Goal: Task Accomplishment & Management: Use online tool/utility

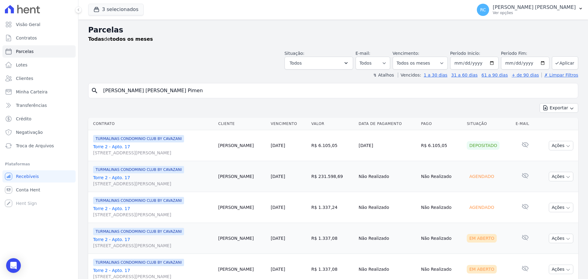
select select
click at [16, 62] on div "Visão Geral Contratos [GEOGRAPHIC_DATA] Lotes Clientes Minha Carteira Transferê…" at bounding box center [294, 139] width 588 height 279
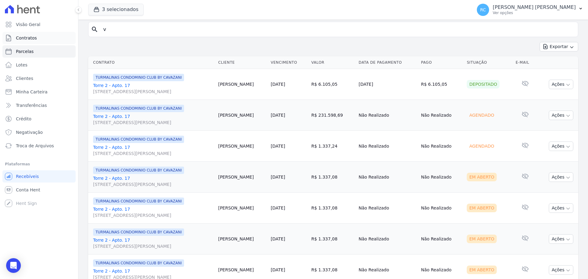
drag, startPoint x: 154, startPoint y: 31, endPoint x: 57, endPoint y: 36, distance: 97.5
click at [57, 36] on div "Visão Geral Contratos Parcelas Lotes Clientes Minha Carteira Transferências Cré…" at bounding box center [294, 139] width 588 height 279
type input "GABRIELLY CECILIA DA SILVA SANTOS"
select select
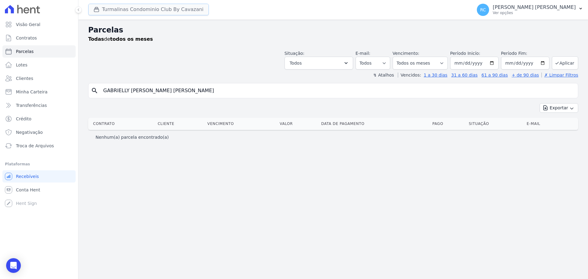
click at [148, 13] on button "Turmalinas Condominio Club By Cavazani" at bounding box center [148, 10] width 121 height 12
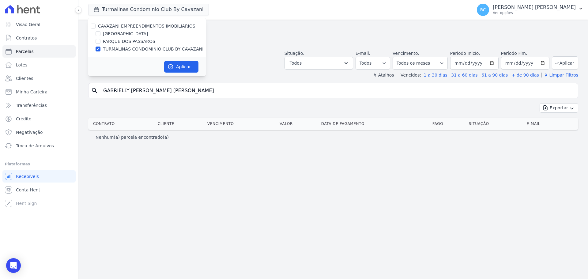
click at [96, 29] on div "CAVAZANI EMPREENDIMENTOS IMOBILIARIOS PARQUE DAS FLORES PARQUE DOS PASSAROS TUR…" at bounding box center [147, 37] width 118 height 39
click at [94, 28] on input "CAVAZANI EMPREENDIMENTOS IMOBILIARIOS" at bounding box center [93, 26] width 5 height 5
checkbox input "true"
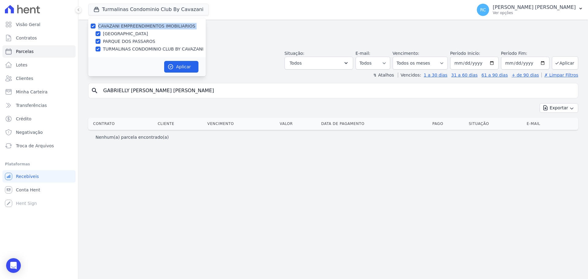
click at [150, 27] on label "CAVAZANI EMPREENDIMENTOS IMOBILIARIOS" at bounding box center [146, 26] width 97 height 5
click at [96, 27] on input "CAVAZANI EMPREENDIMENTOS IMOBILIARIOS" at bounding box center [93, 26] width 5 height 5
checkbox input "false"
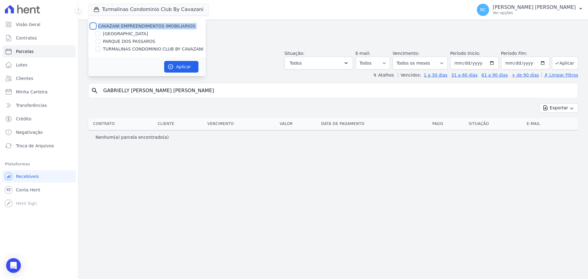
checkbox input "false"
click at [96, 26] on div "CAVAZANI EMPREENDIMENTOS IMOBILIARIOS" at bounding box center [147, 26] width 118 height 6
click at [94, 24] on div at bounding box center [93, 26] width 5 height 6
click at [96, 25] on div "CAVAZANI EMPREENDIMENTOS IMOBILIARIOS" at bounding box center [147, 26] width 118 height 6
click at [90, 28] on div "CAVAZANI EMPREENDIMENTOS IMOBILIARIOS" at bounding box center [147, 26] width 118 height 6
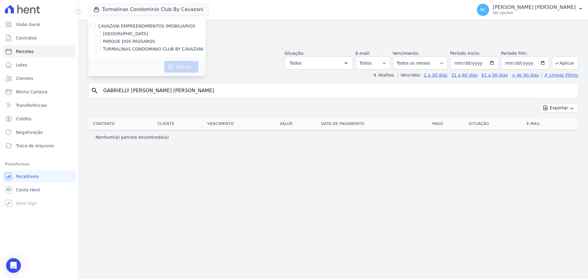
click at [91, 27] on div "CAVAZANI EMPREENDIMENTOS IMOBILIARIOS" at bounding box center [147, 26] width 118 height 6
click at [92, 26] on input "CAVAZANI EMPREENDIMENTOS IMOBILIARIOS" at bounding box center [93, 26] width 5 height 5
checkbox input "true"
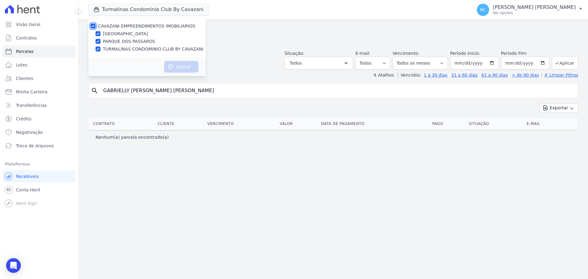
checkbox input "true"
click at [165, 66] on button "Aplicar" at bounding box center [181, 67] width 34 height 12
select select
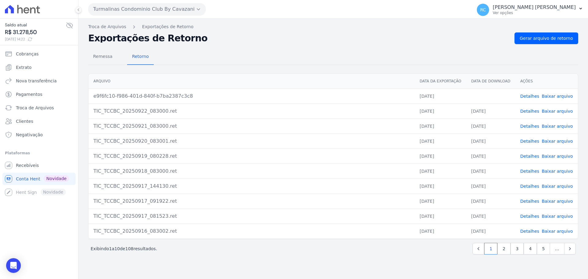
click at [124, 6] on button "Turmalinas Condominio Club By Cavazani" at bounding box center [147, 9] width 118 height 12
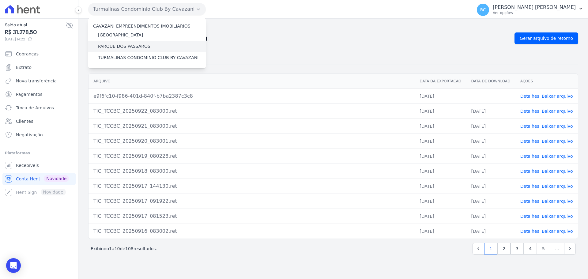
click at [109, 44] on label "PARQUE DOS PASSAROS" at bounding box center [124, 46] width 52 height 6
click at [0, 0] on input "PARQUE DOS PASSAROS" at bounding box center [0, 0] width 0 height 0
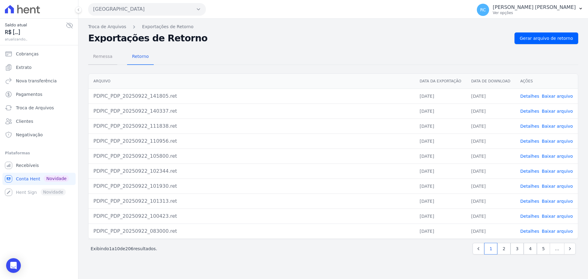
click at [103, 55] on span "Remessa" at bounding box center [102, 56] width 27 height 12
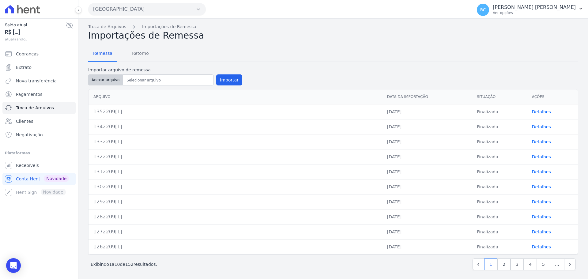
click at [99, 83] on button "Anexar arquivo" at bounding box center [105, 79] width 35 height 11
type input "1362209[1]"
click at [225, 79] on button "Importar" at bounding box center [229, 79] width 26 height 11
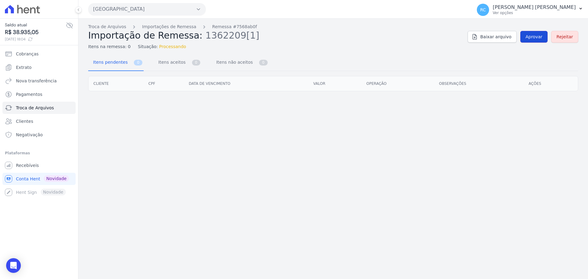
click at [534, 33] on link "Aprovar" at bounding box center [533, 37] width 27 height 12
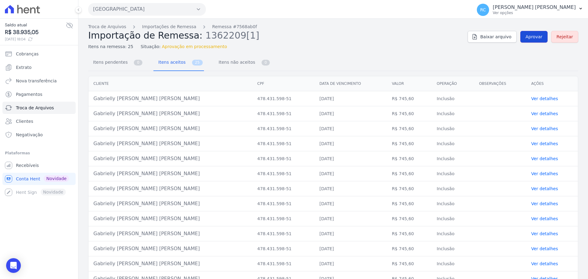
click at [536, 36] on span "Aprovar" at bounding box center [533, 37] width 17 height 6
click at [525, 38] on span "Aprovar" at bounding box center [533, 37] width 17 height 6
drag, startPoint x: 169, startPoint y: 100, endPoint x: 92, endPoint y: 103, distance: 77.2
click at [92, 103] on td "Gabrielly [PERSON_NAME] [PERSON_NAME]" at bounding box center [170, 98] width 164 height 15
copy td "Gabrielly [PERSON_NAME] [PERSON_NAME]"
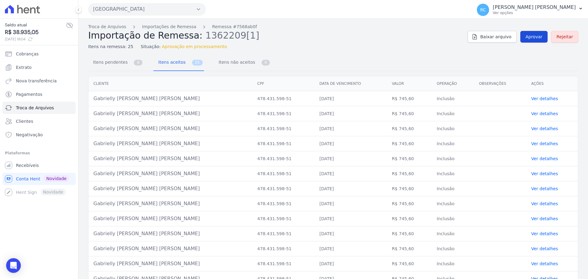
click at [537, 38] on span "Aprovar" at bounding box center [533, 37] width 17 height 6
click at [531, 32] on link "Aprovar" at bounding box center [533, 37] width 27 height 12
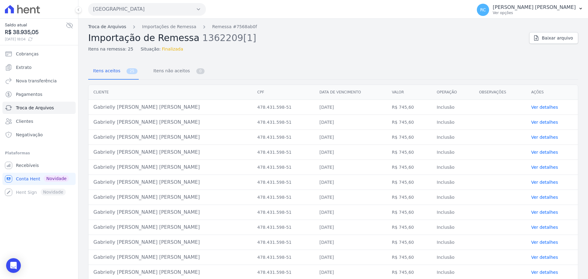
click at [111, 29] on link "Troca de Arquivos" at bounding box center [107, 27] width 38 height 6
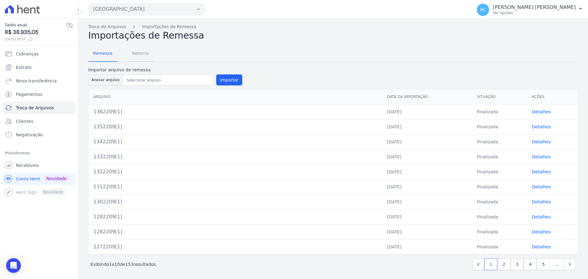
click at [141, 55] on span "Retorno" at bounding box center [140, 53] width 24 height 12
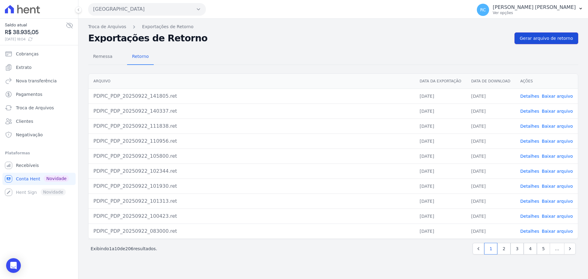
click at [563, 34] on link "Gerar arquivo de retorno" at bounding box center [546, 38] width 64 height 12
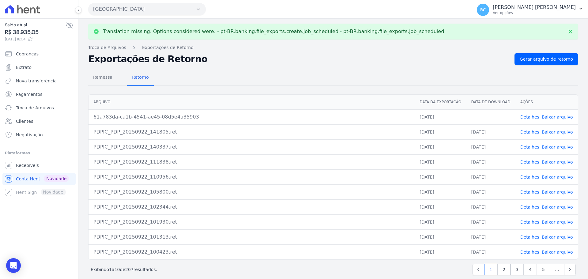
click at [548, 117] on link "Baixar arquivo" at bounding box center [557, 117] width 31 height 5
